Goal: Task Accomplishment & Management: Use online tool/utility

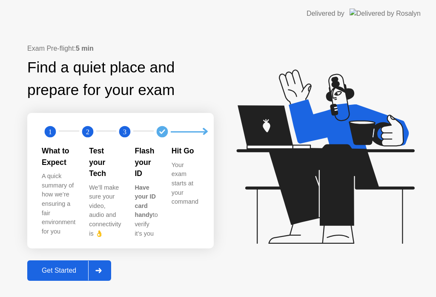
click at [68, 267] on div "Get Started" at bounding box center [59, 271] width 58 height 8
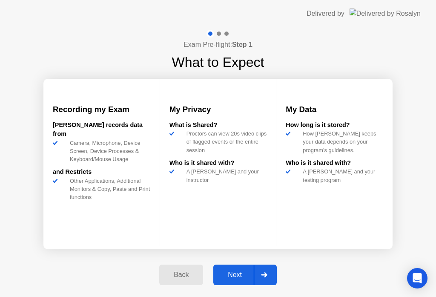
click at [238, 273] on div "Next" at bounding box center [235, 275] width 38 height 8
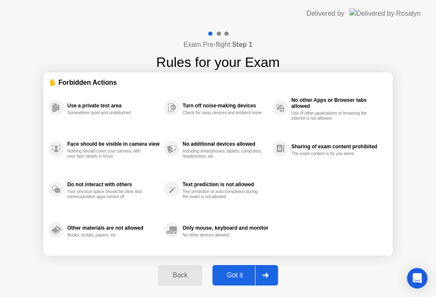
click at [236, 276] on div "Got it" at bounding box center [235, 276] width 40 height 8
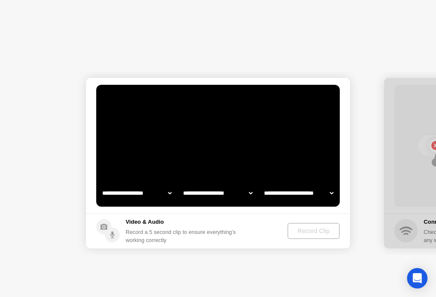
select select "**********"
select select "*******"
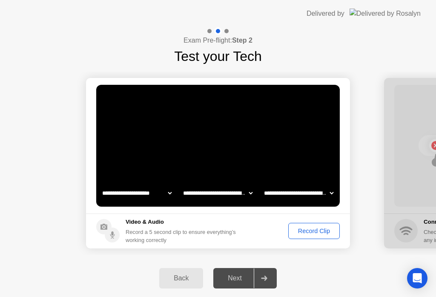
click at [316, 234] on div "Record Clip" at bounding box center [315, 231] width 46 height 7
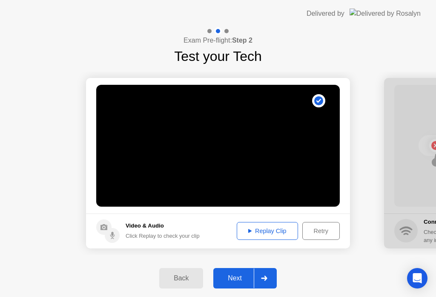
click at [238, 280] on div "Next" at bounding box center [235, 278] width 38 height 8
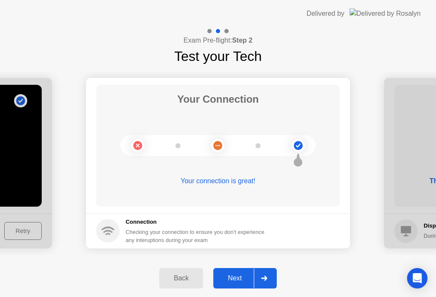
click at [238, 280] on div "Next" at bounding box center [235, 278] width 38 height 8
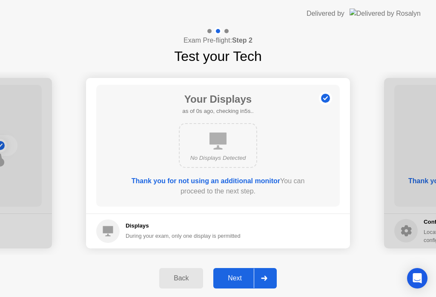
click at [238, 280] on div "Next" at bounding box center [235, 278] width 38 height 8
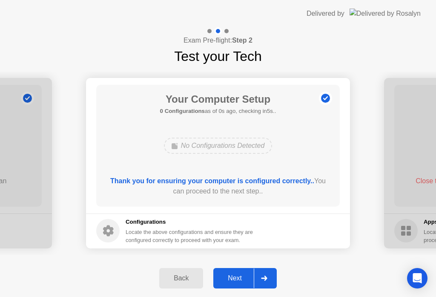
click at [238, 280] on div "Next" at bounding box center [235, 278] width 38 height 8
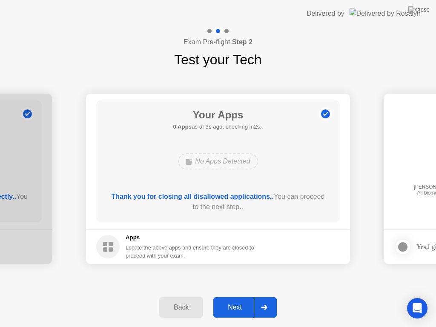
click at [231, 297] on div "Next" at bounding box center [235, 308] width 38 height 8
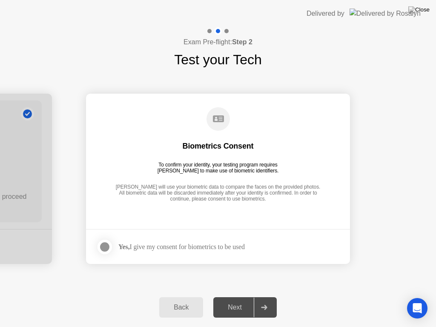
click at [105, 247] on div at bounding box center [105, 247] width 10 height 10
click at [237, 297] on div "Next" at bounding box center [235, 308] width 38 height 8
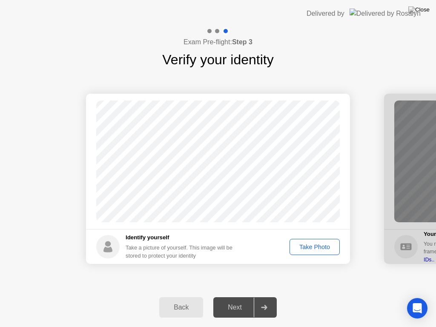
click at [311, 246] on div "Take Photo" at bounding box center [315, 247] width 44 height 7
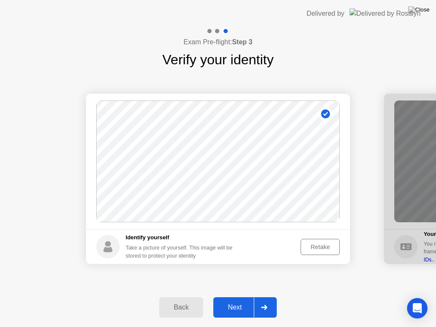
click at [235, 297] on div "Next" at bounding box center [235, 308] width 38 height 8
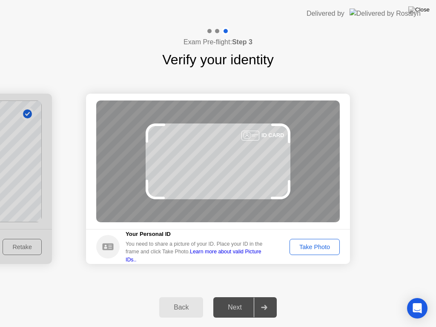
click at [314, 248] on div "Take Photo" at bounding box center [315, 247] width 44 height 7
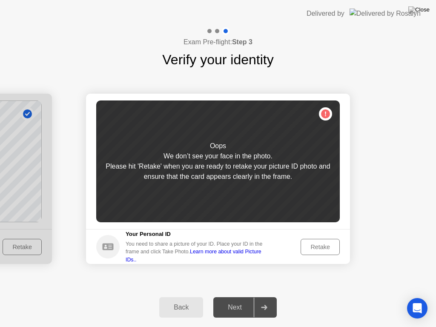
click at [324, 245] on div "Retake" at bounding box center [320, 247] width 33 height 7
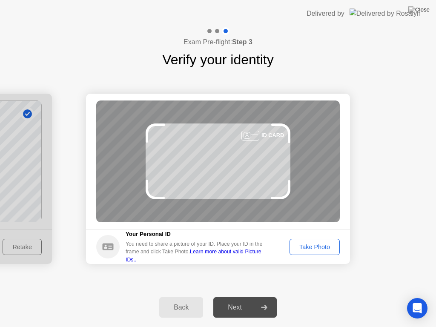
click at [324, 245] on div "Take Photo" at bounding box center [315, 247] width 44 height 7
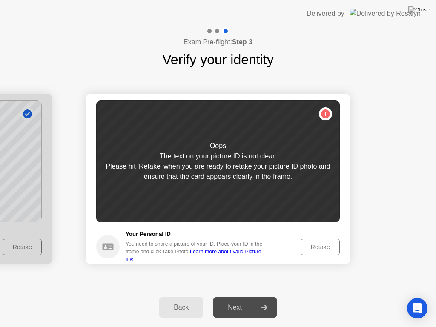
click at [318, 244] on div "Retake" at bounding box center [320, 247] width 33 height 7
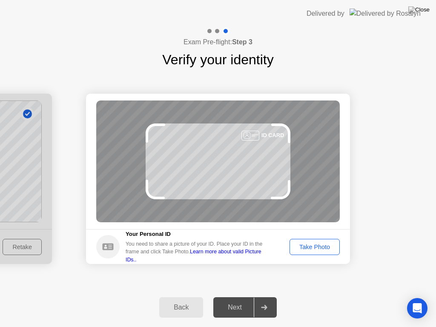
click at [318, 244] on div "Take Photo" at bounding box center [315, 247] width 44 height 7
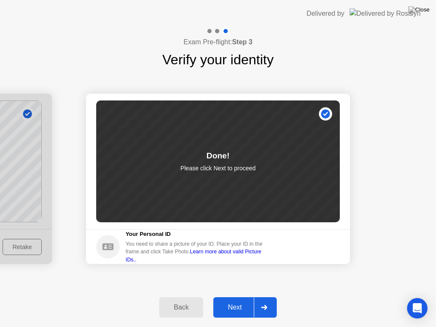
click at [240, 297] on div "Next" at bounding box center [235, 308] width 38 height 8
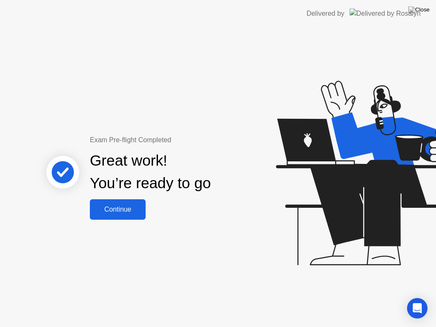
click at [128, 213] on div "Continue" at bounding box center [117, 210] width 51 height 8
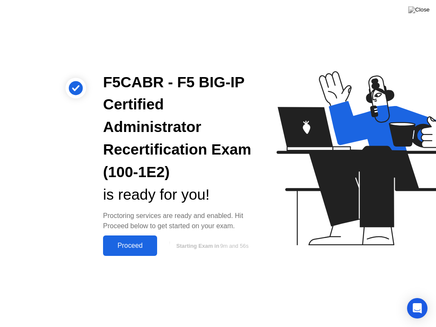
click at [131, 244] on div "Proceed" at bounding box center [130, 246] width 49 height 8
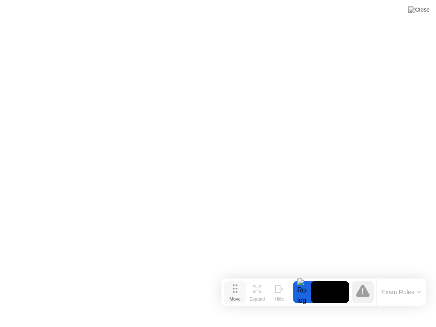
drag, startPoint x: 126, startPoint y: 317, endPoint x: 232, endPoint y: 296, distance: 107.8
click at [232, 297] on div "Move" at bounding box center [235, 299] width 11 height 5
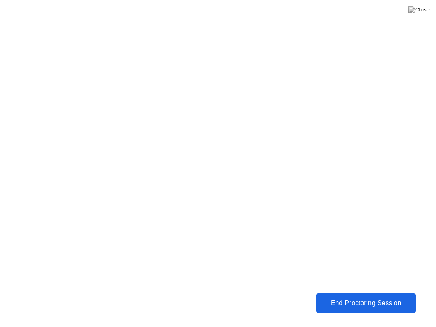
click at [349, 297] on div "End Proctoring Session" at bounding box center [366, 304] width 94 height 8
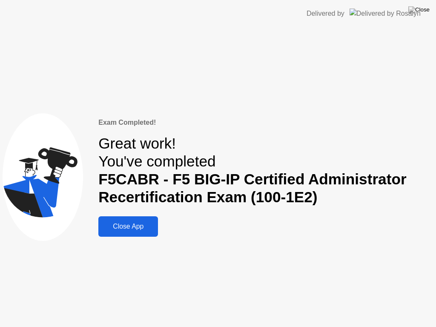
click at [131, 230] on div "Close App" at bounding box center [128, 227] width 55 height 8
